Goal: Task Accomplishment & Management: Manage account settings

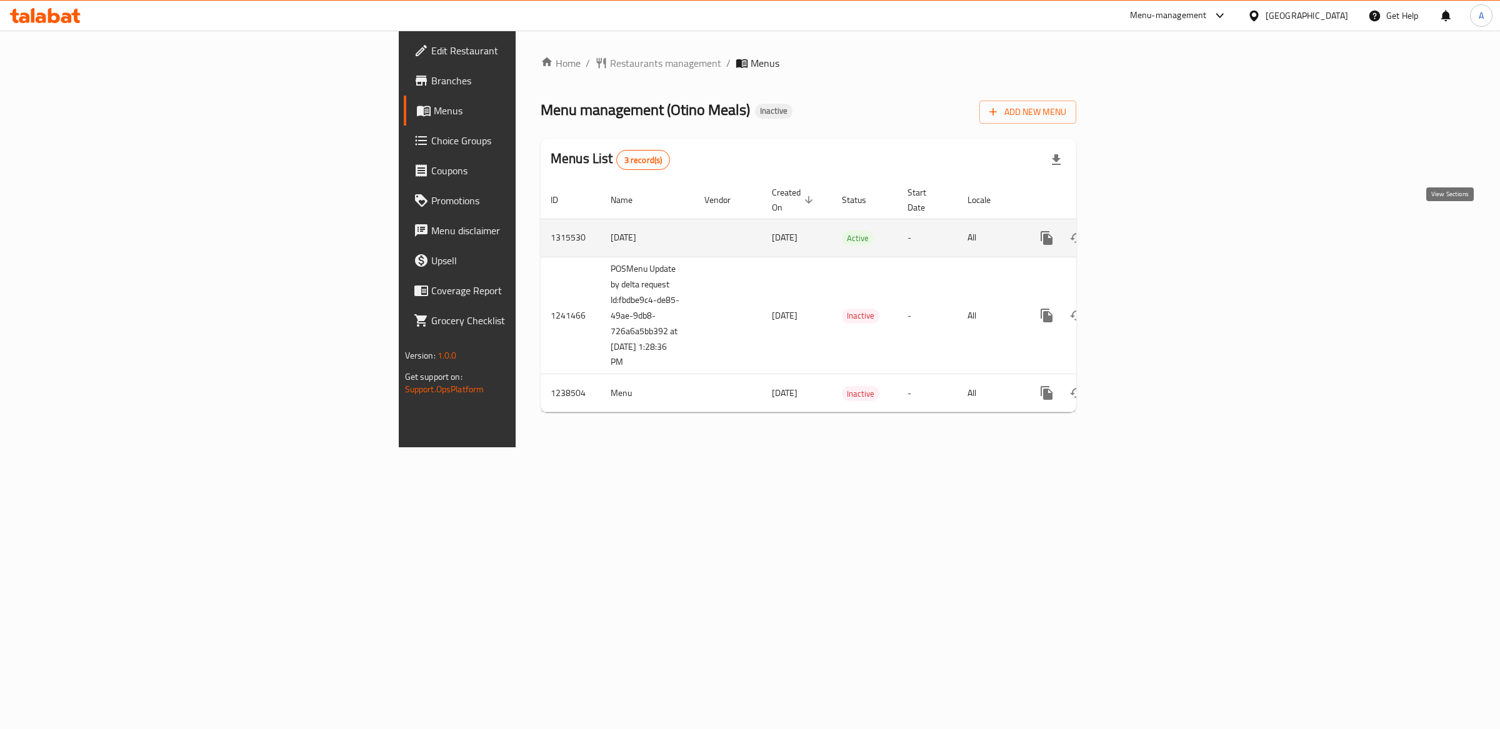
click at [1144, 231] on icon "enhanced table" at bounding box center [1136, 238] width 15 height 15
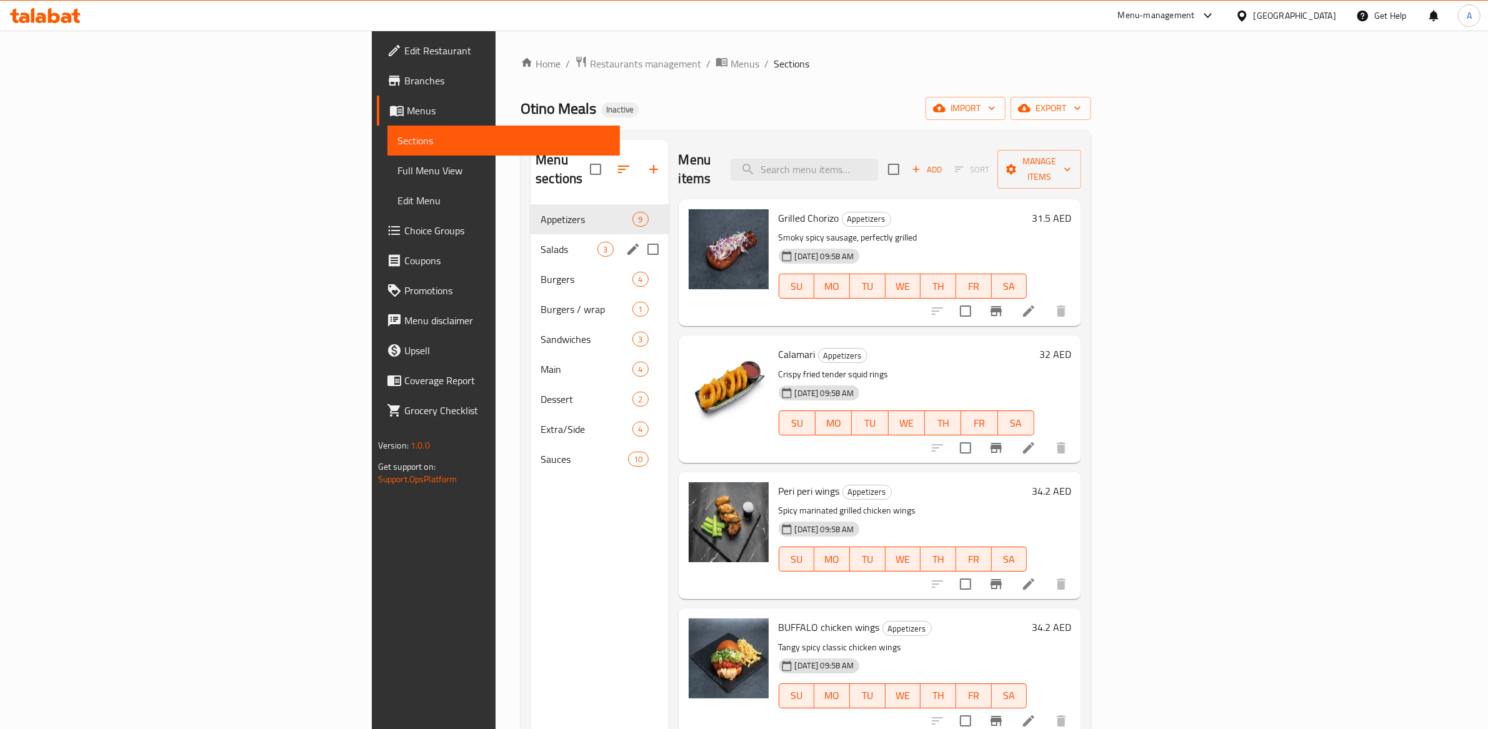
click at [541, 242] on span "Salads" at bounding box center [569, 249] width 57 height 15
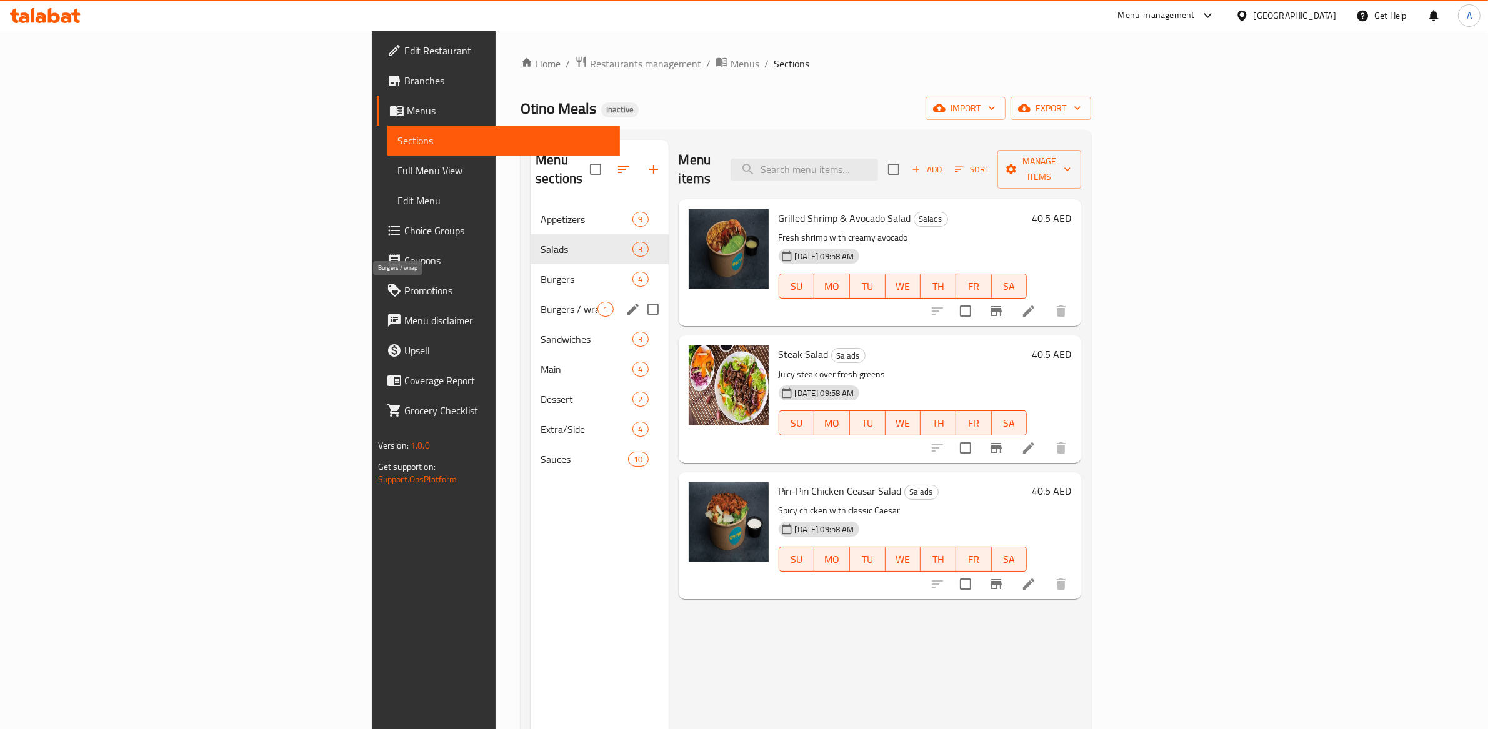
click at [541, 302] on span "Burgers / wrap" at bounding box center [569, 309] width 57 height 15
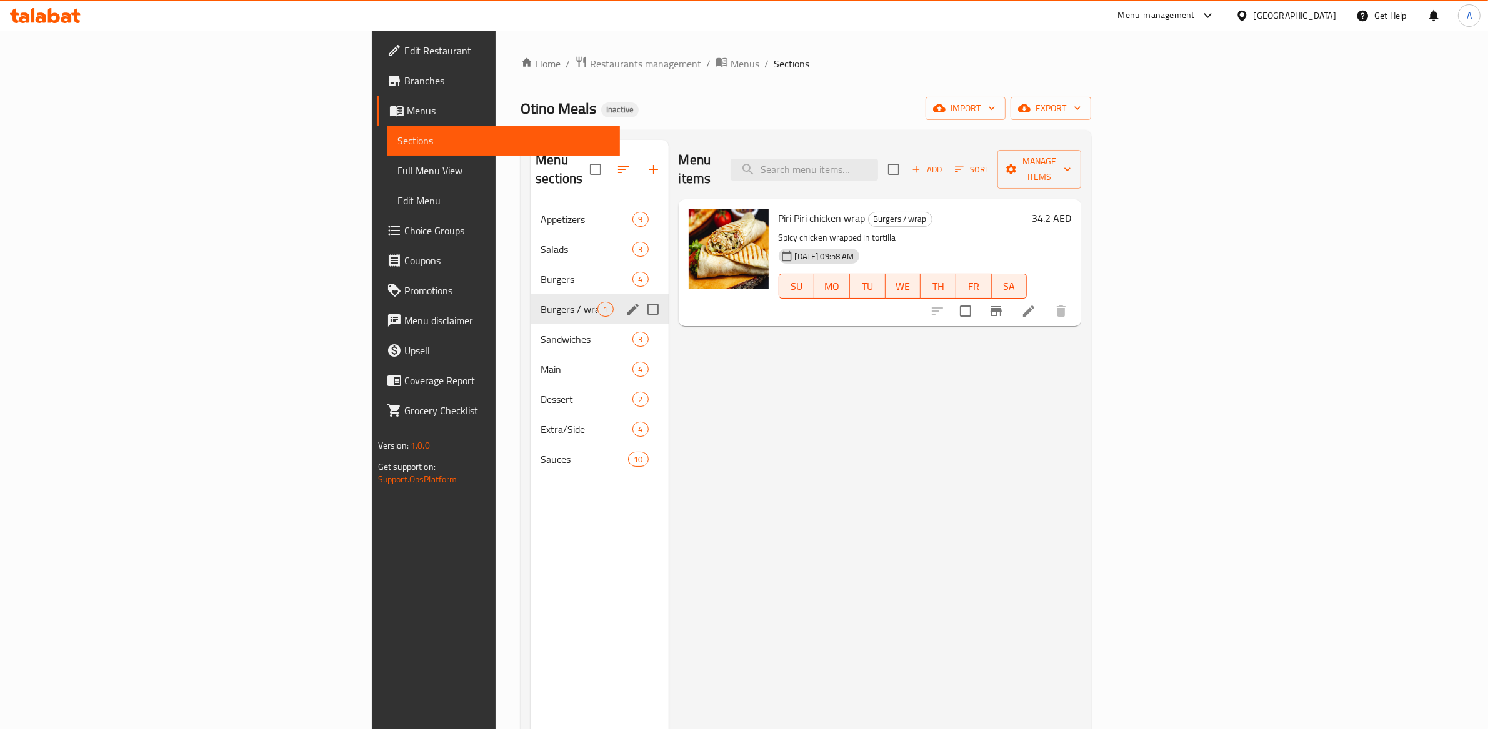
click at [531, 294] on div "Burgers / wrap 1" at bounding box center [600, 309] width 138 height 30
click at [541, 332] on span "Sandwiches" at bounding box center [569, 339] width 57 height 15
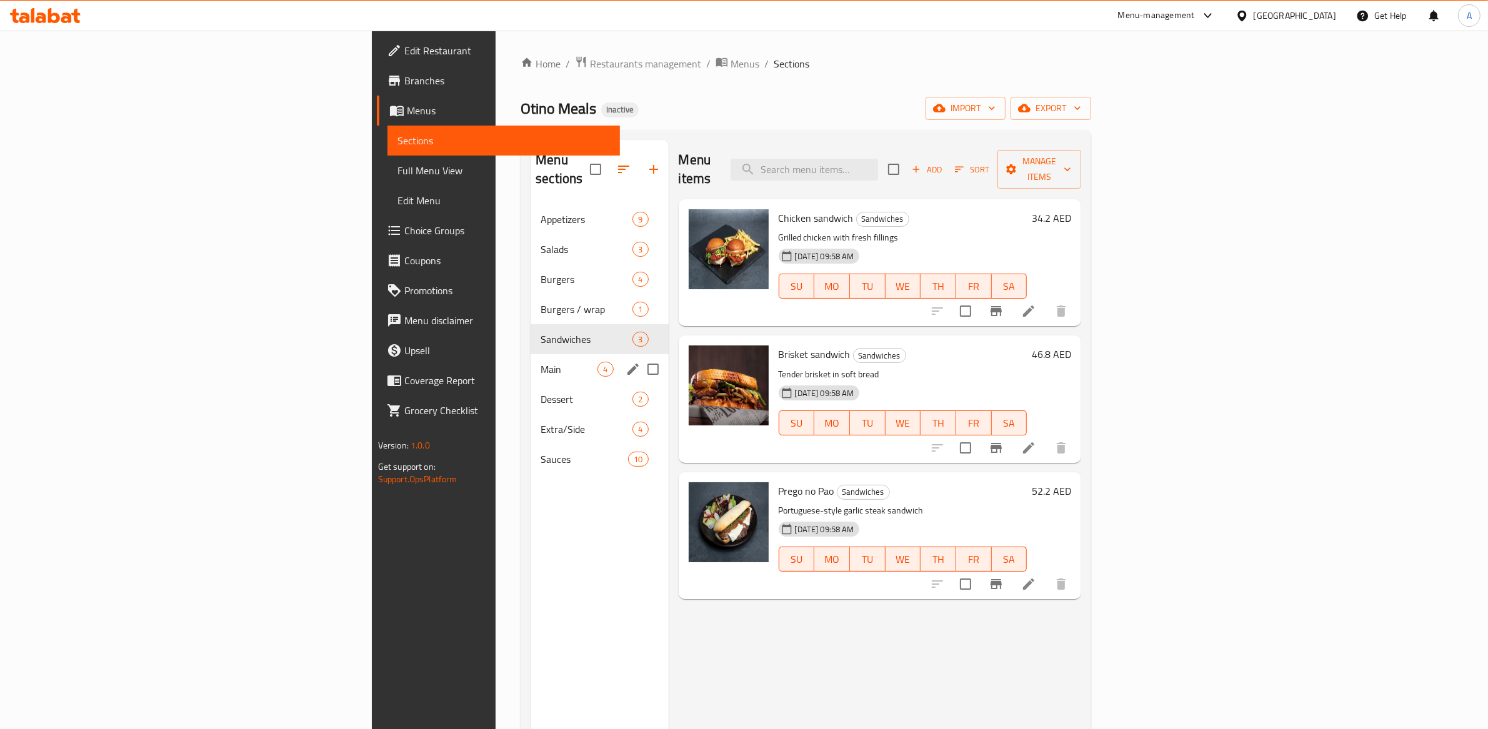
click at [531, 354] on div "Main 4" at bounding box center [600, 369] width 138 height 30
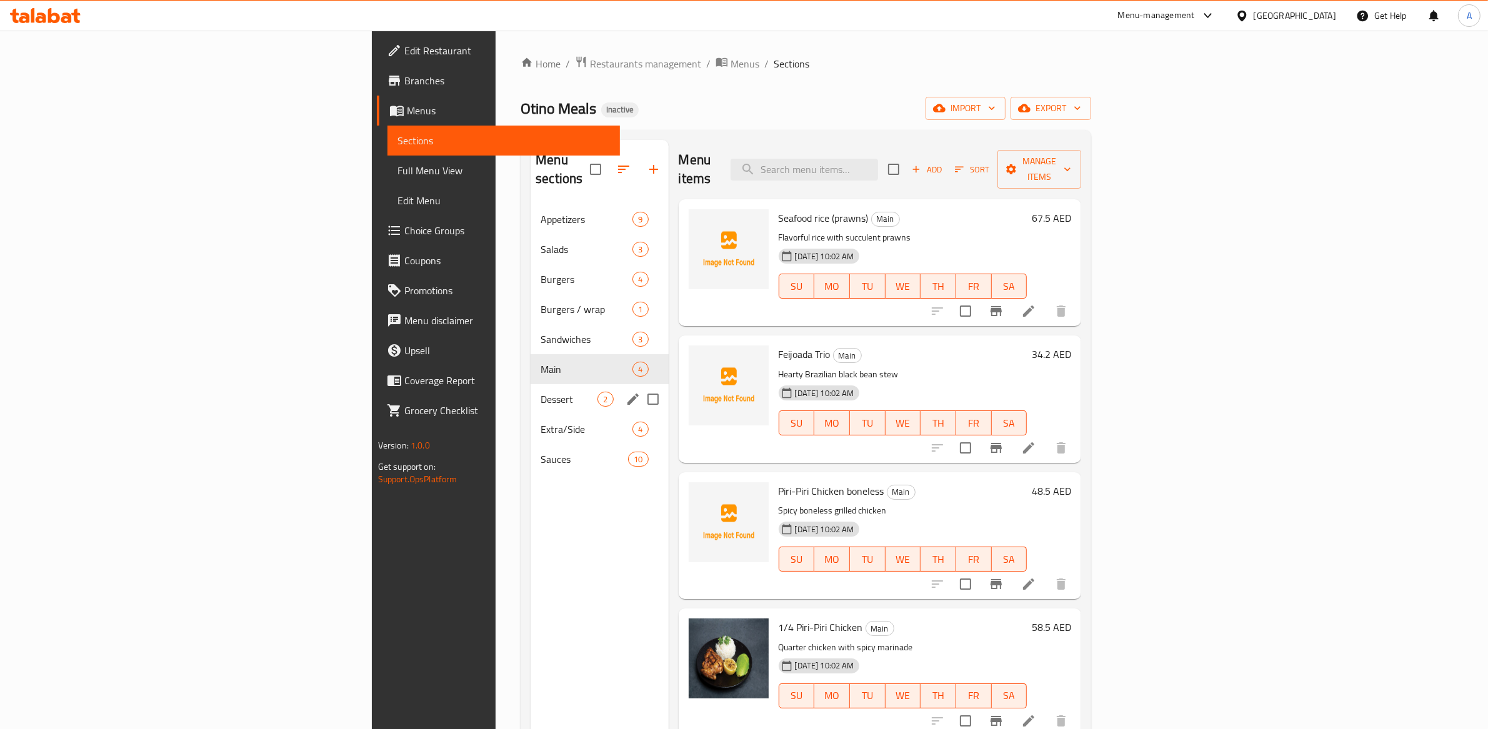
click at [531, 384] on div "Dessert 2" at bounding box center [600, 399] width 138 height 30
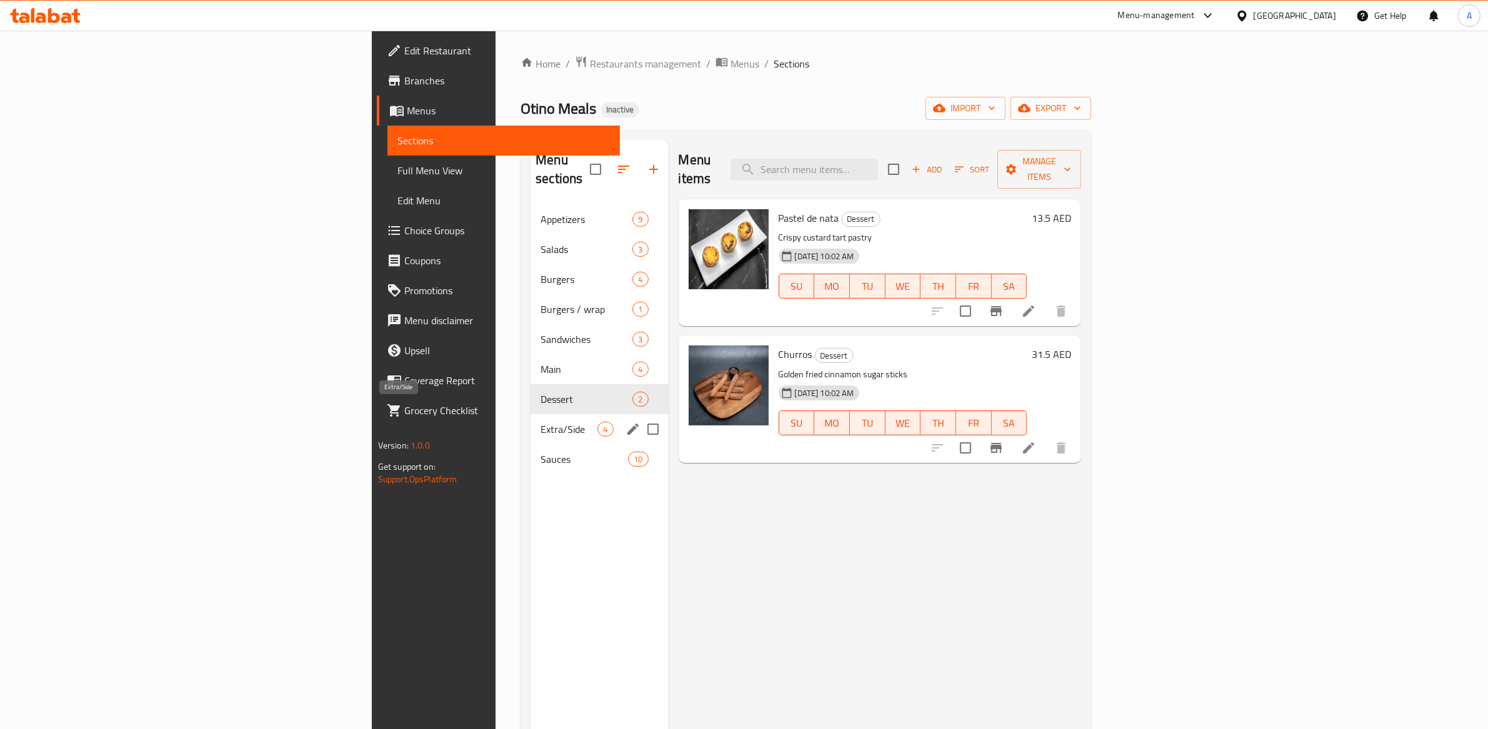
click at [541, 422] on span "Extra/Side" at bounding box center [569, 429] width 57 height 15
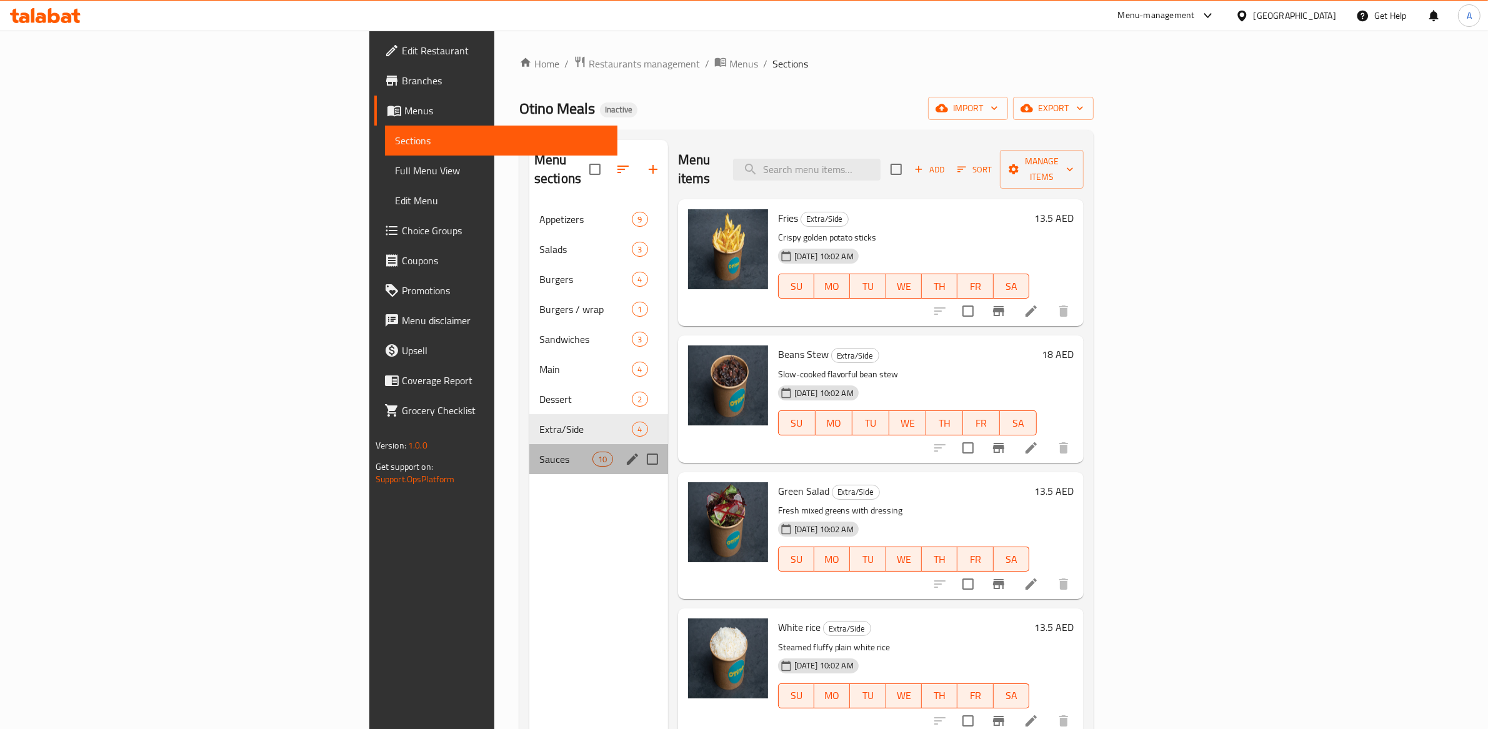
click at [529, 444] on div "Sauces 10" at bounding box center [598, 459] width 139 height 30
